Goal: Task Accomplishment & Management: Manage account settings

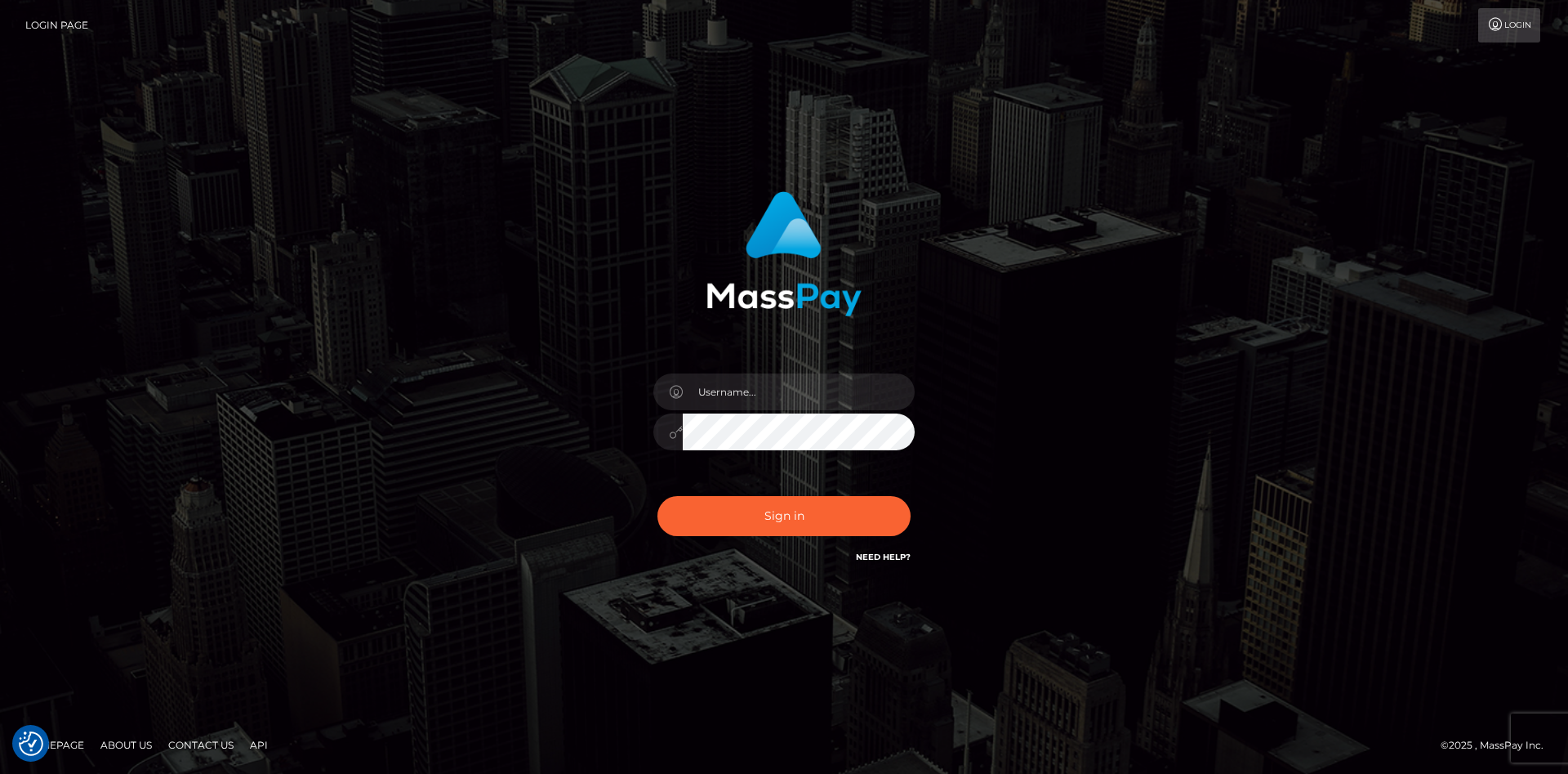
checkbox input "true"
click at [751, 400] on input "text" at bounding box center [799, 391] width 232 height 36
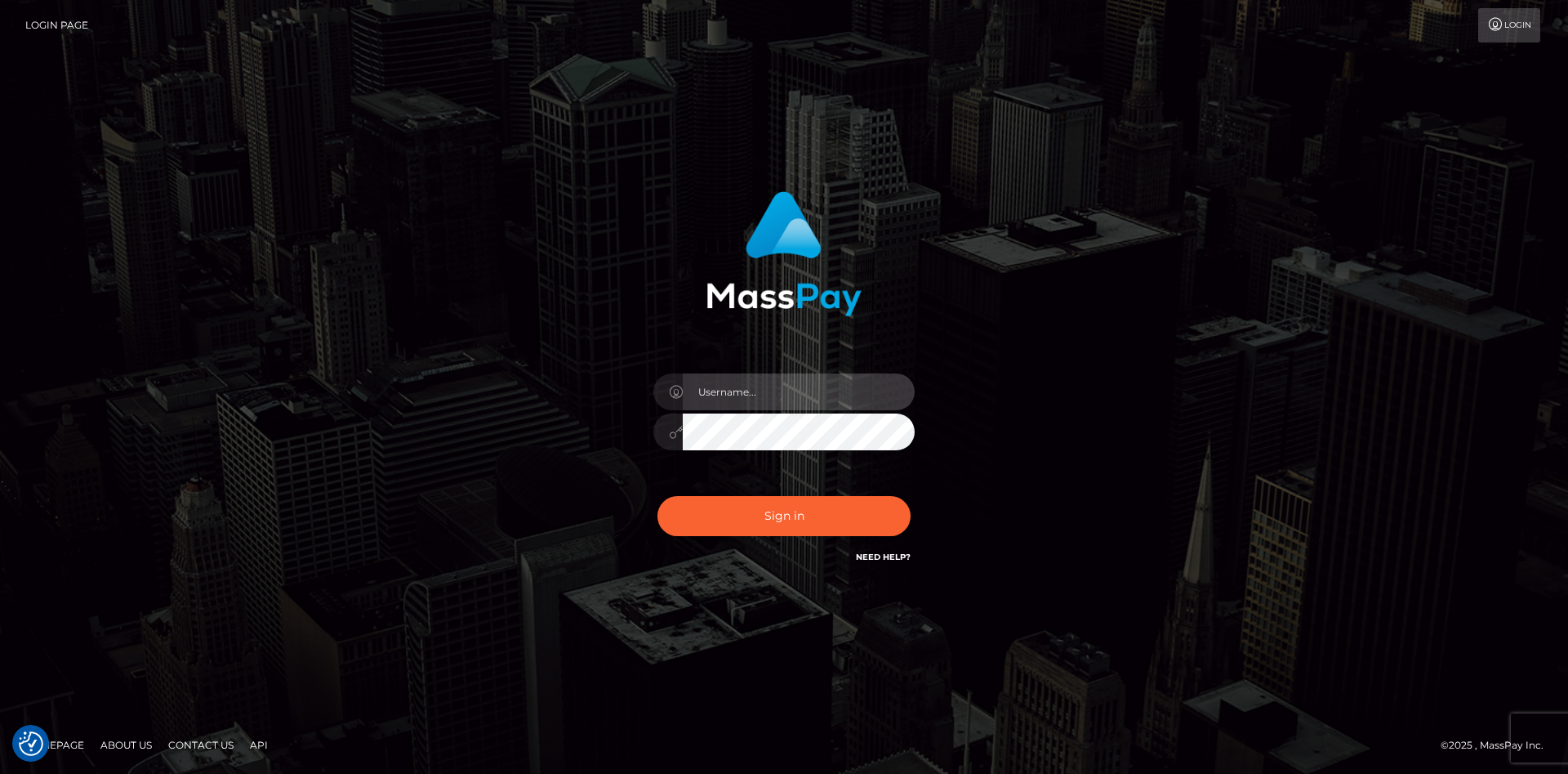
type input "faisal_uplift"
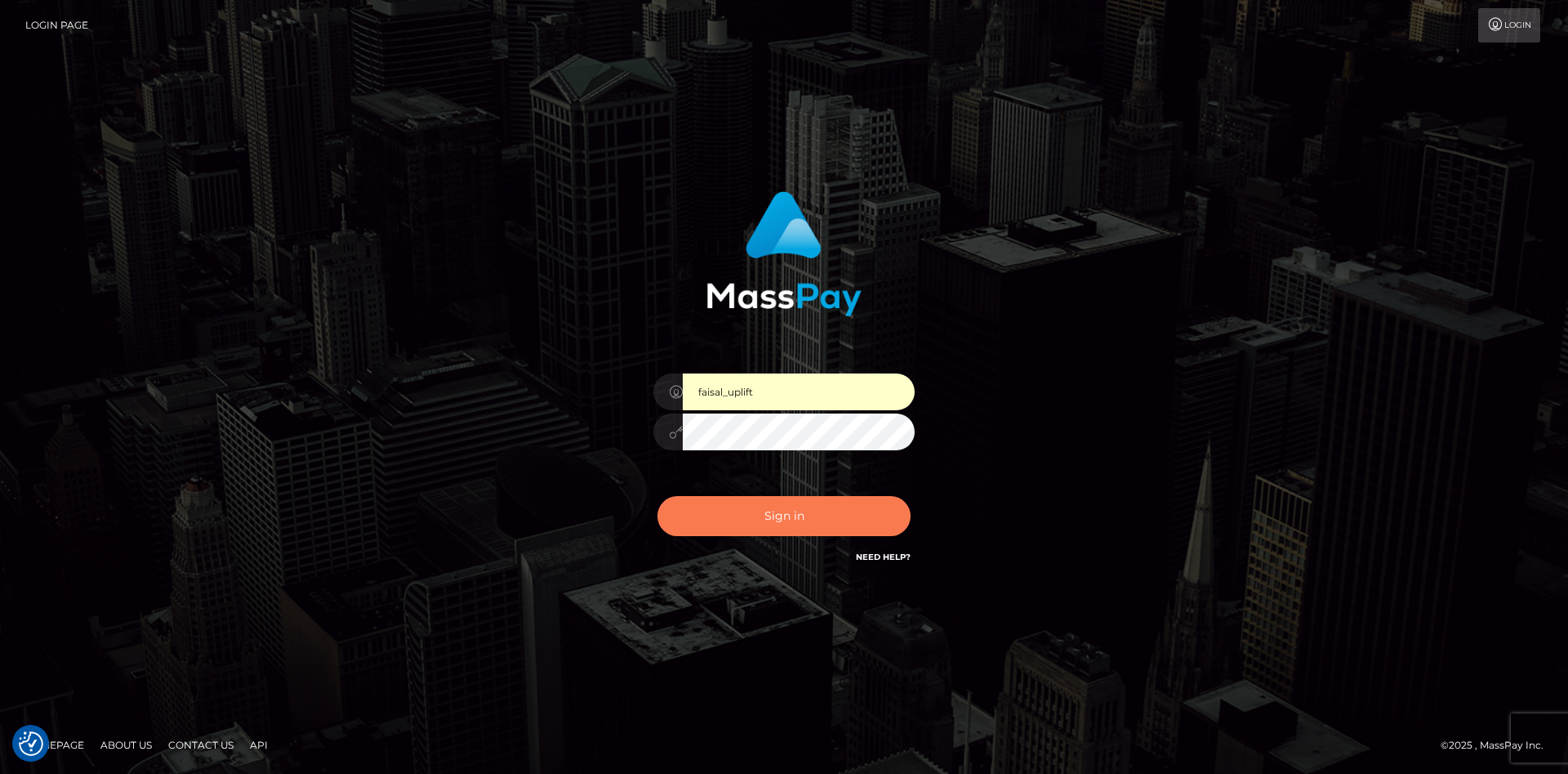
click at [754, 504] on button "Sign in" at bounding box center [784, 515] width 253 height 40
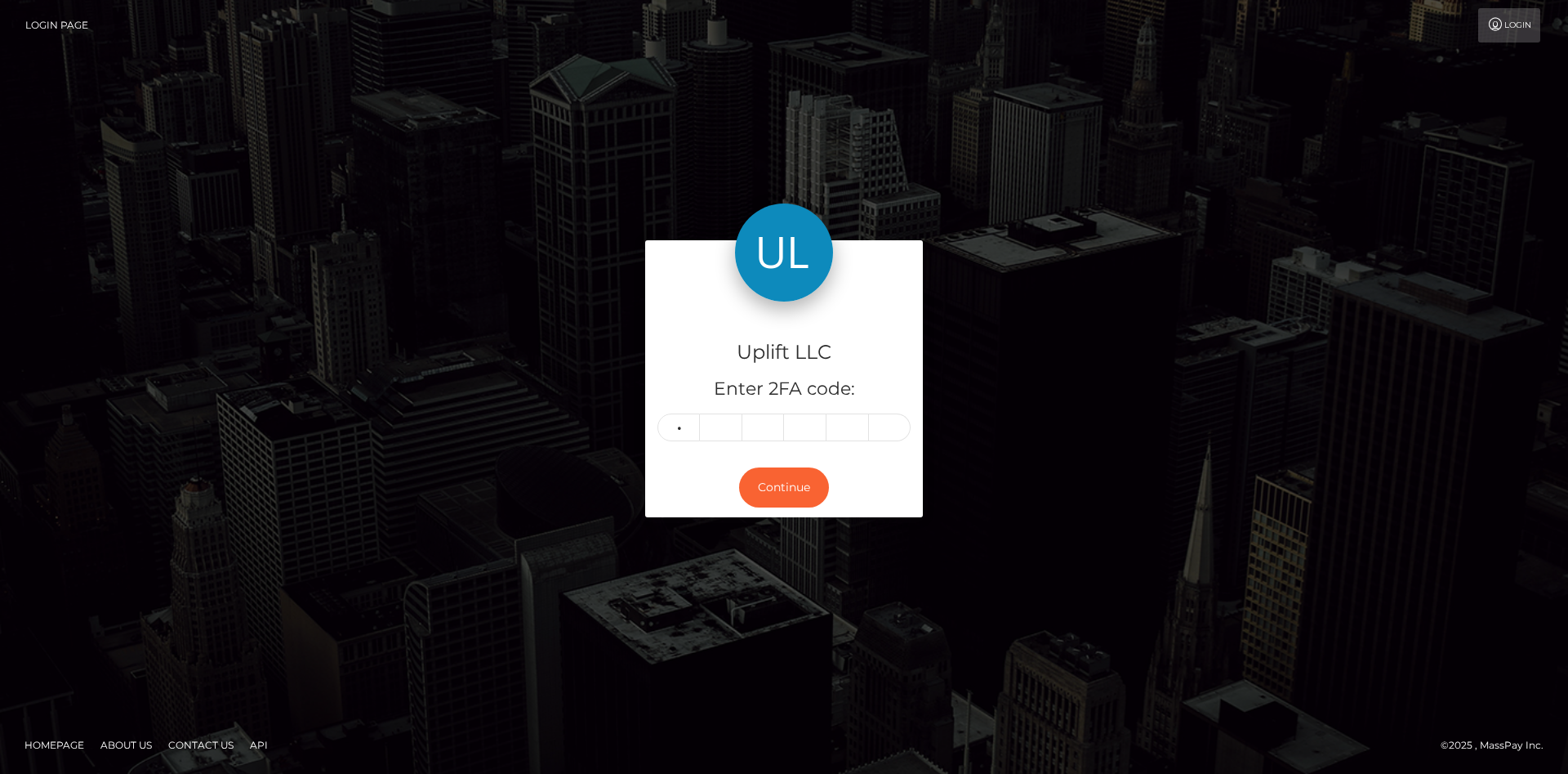
type input "0"
type input "6"
type input "4"
type input "1"
type input "8"
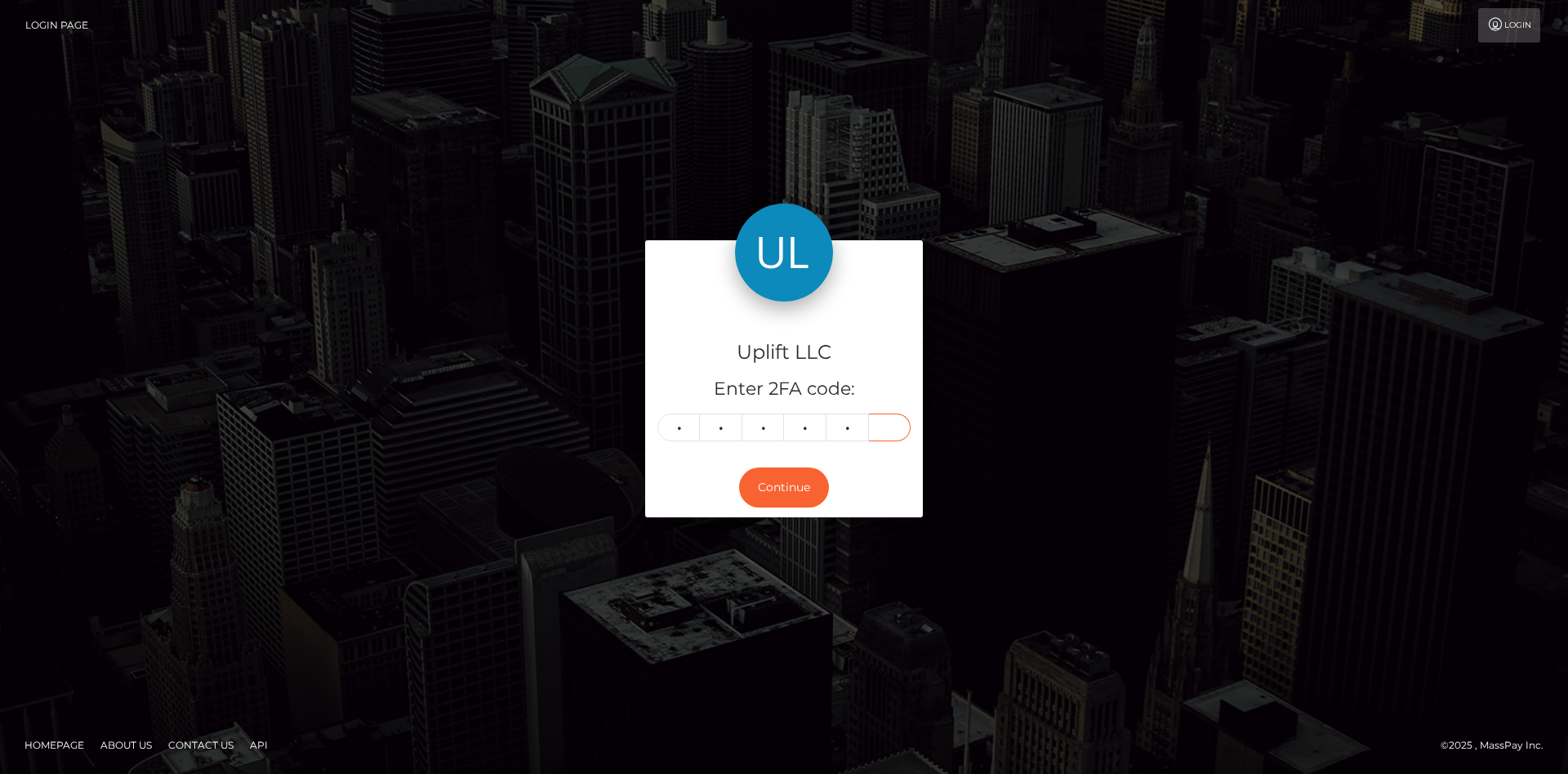
type input "5"
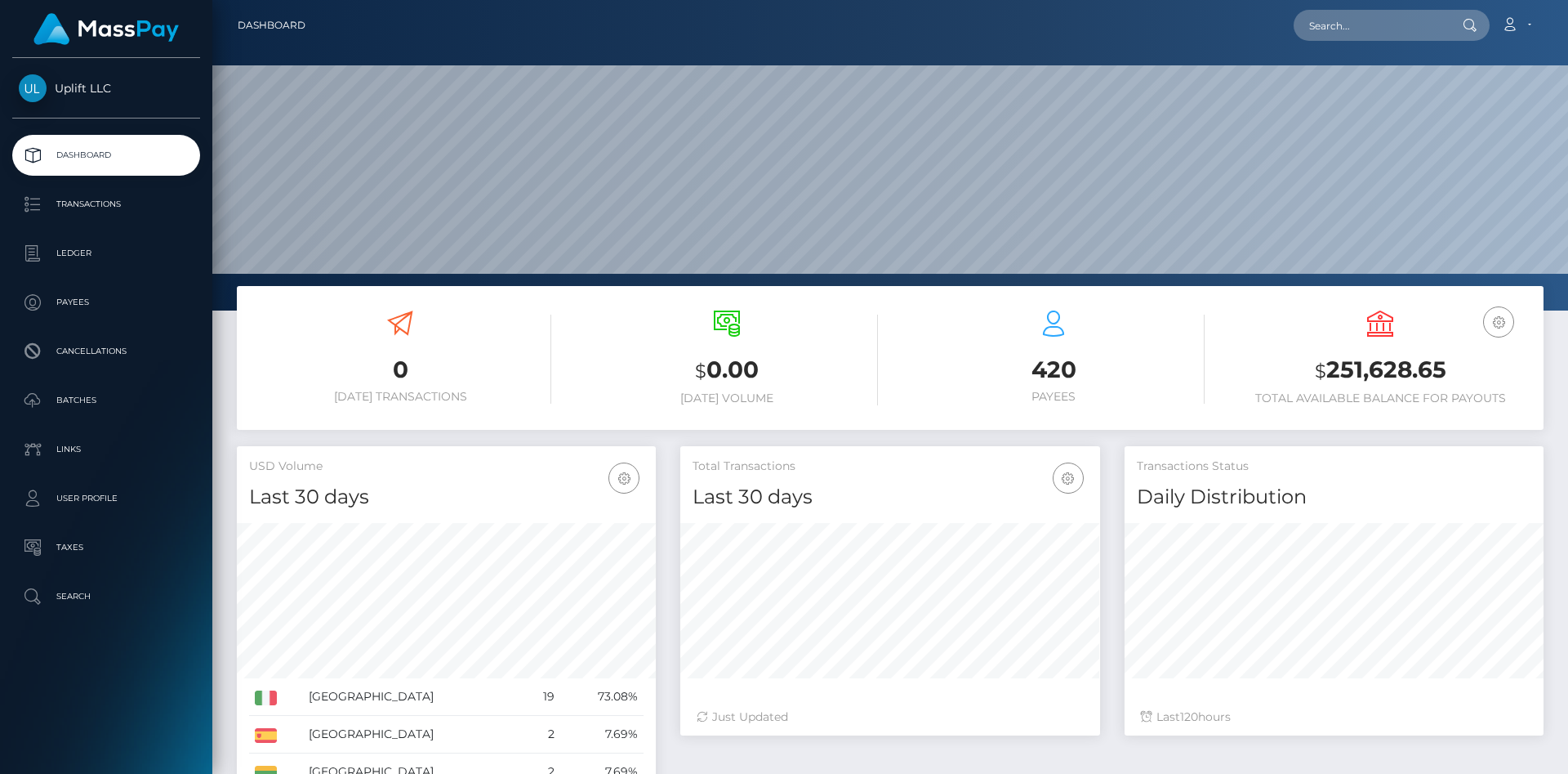
scroll to position [289, 419]
click at [107, 403] on p "Batches" at bounding box center [105, 401] width 175 height 24
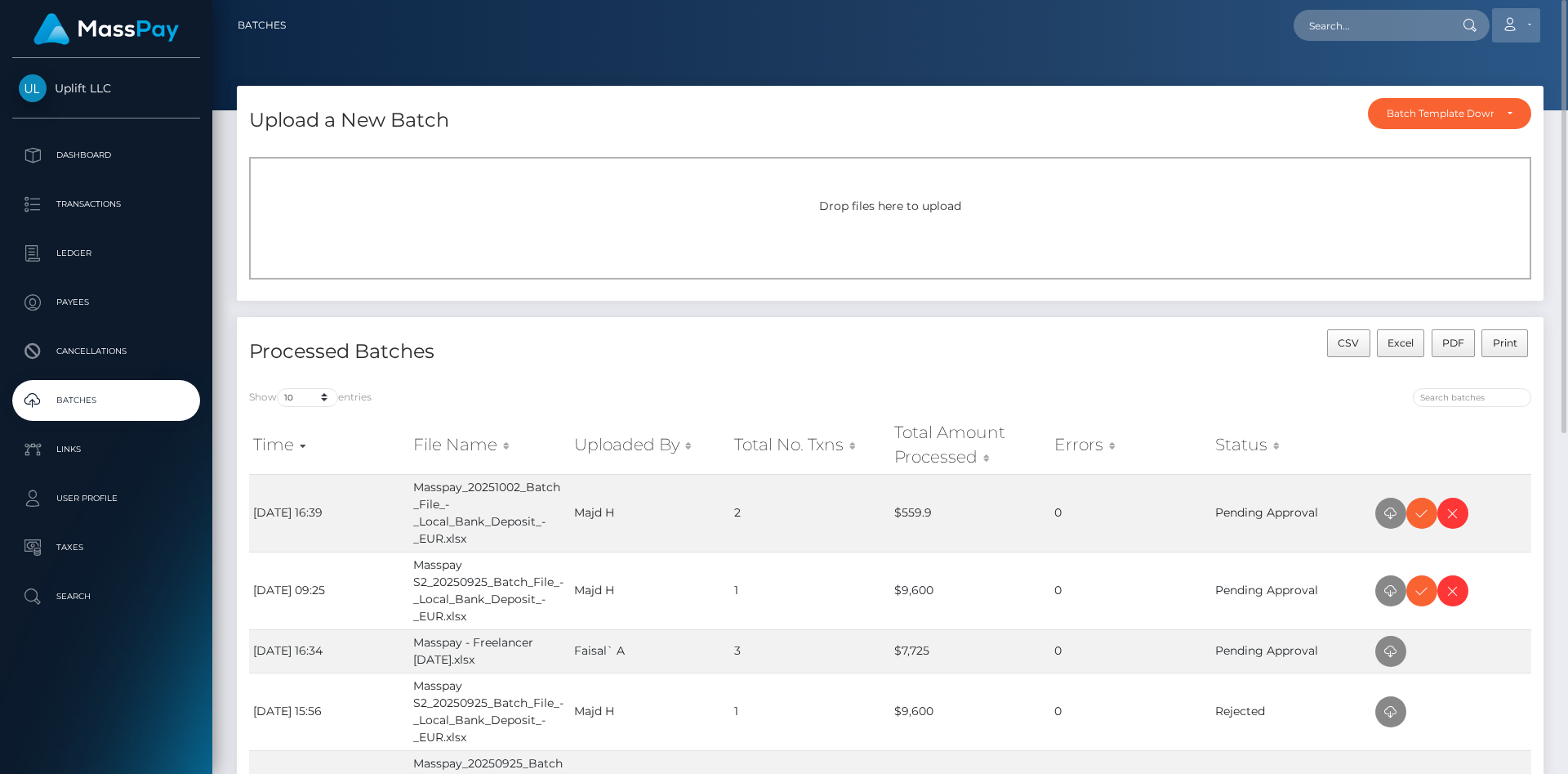
click at [1515, 29] on icon at bounding box center [1510, 24] width 17 height 13
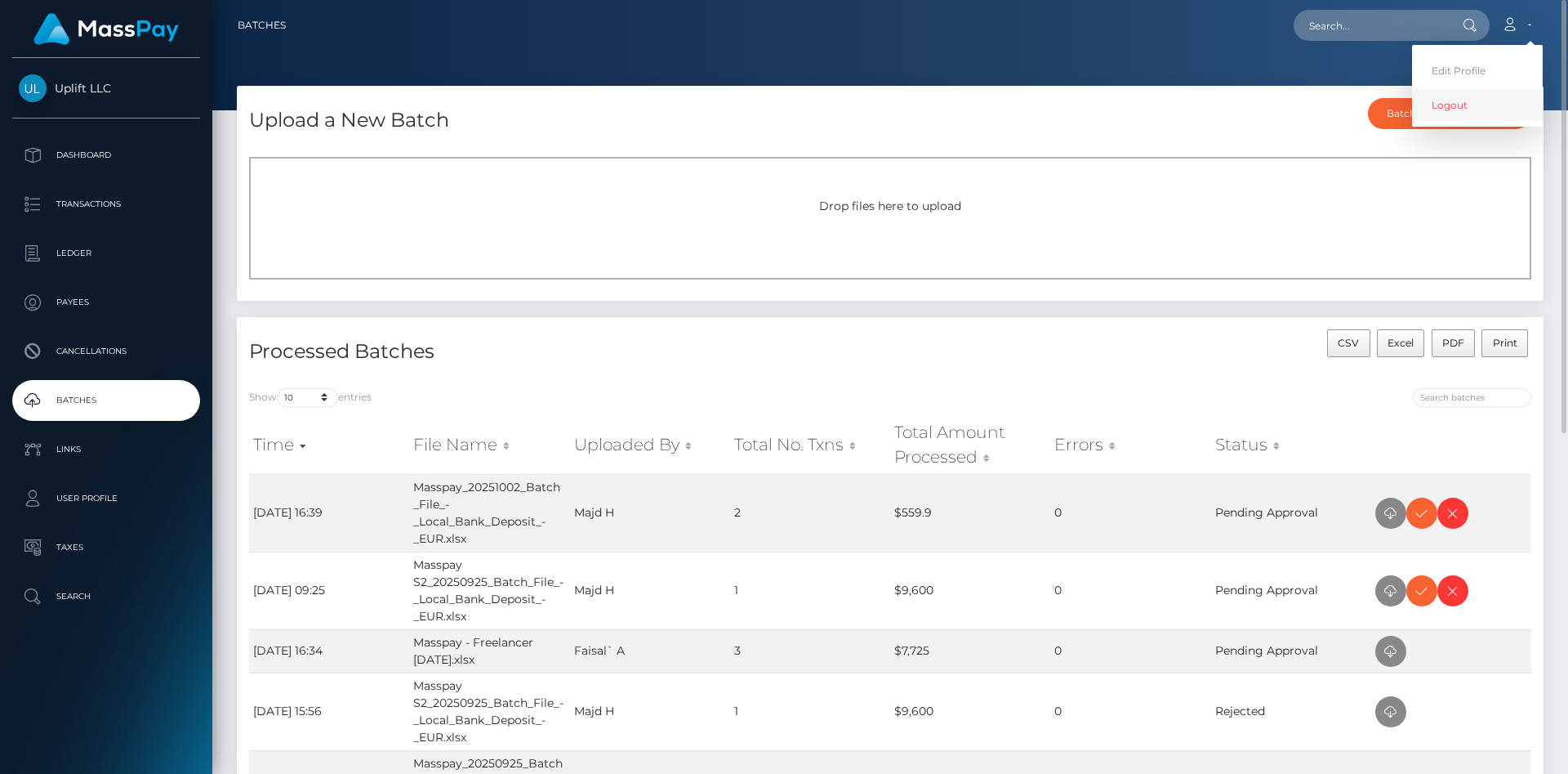
click at [1449, 105] on link "Logout" at bounding box center [1477, 105] width 131 height 30
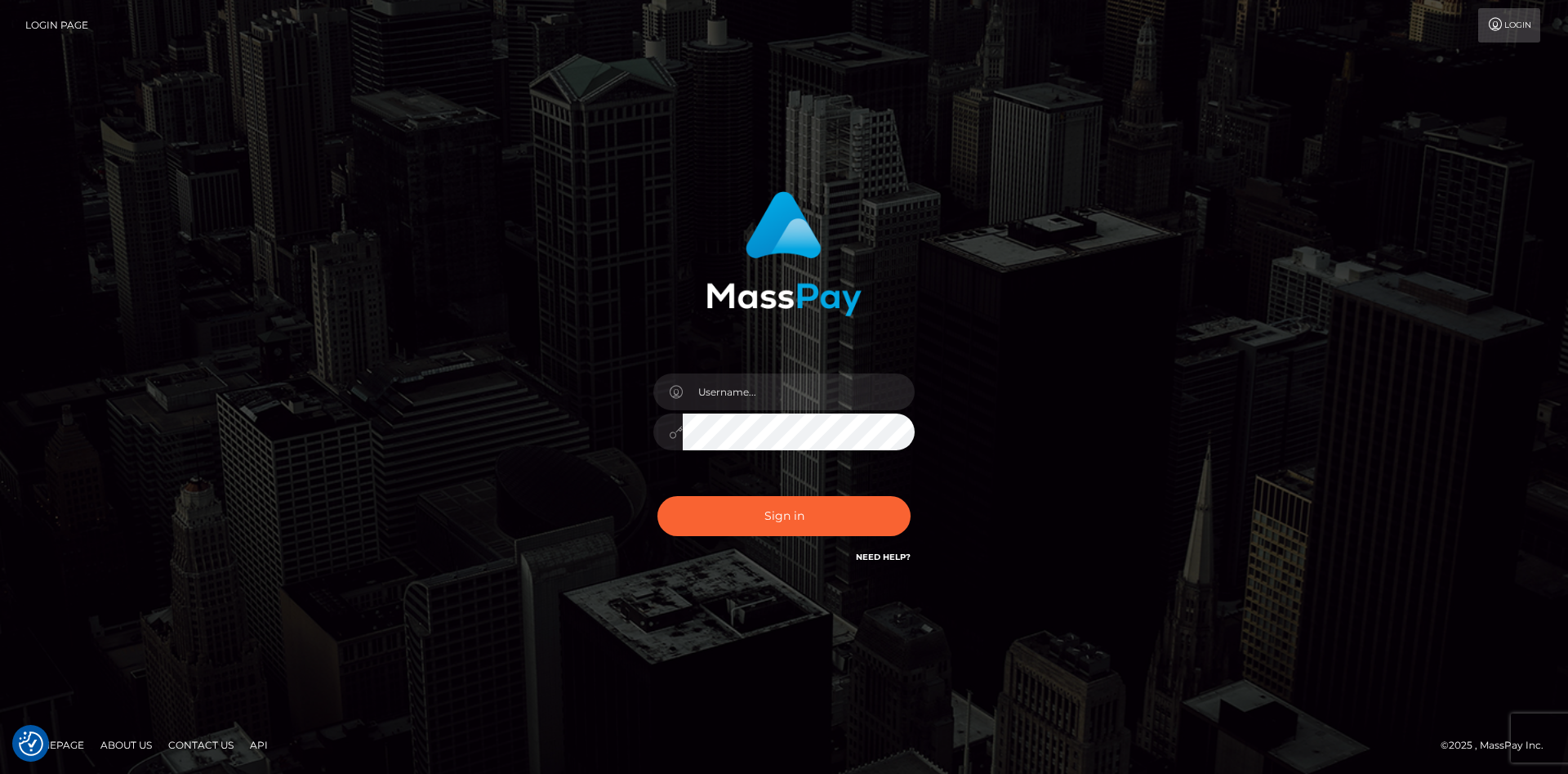
checkbox input "true"
